Goal: Task Accomplishment & Management: Use online tool/utility

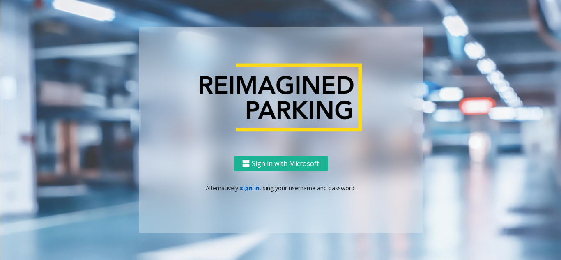
click at [251, 189] on link "sign in" at bounding box center [250, 188] width 20 height 8
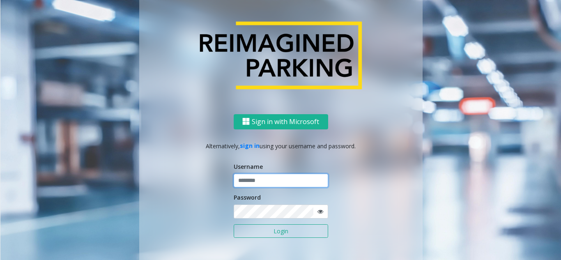
type input "**********"
click at [251, 228] on button "Login" at bounding box center [281, 231] width 94 height 14
